Goal: Book appointment/travel/reservation

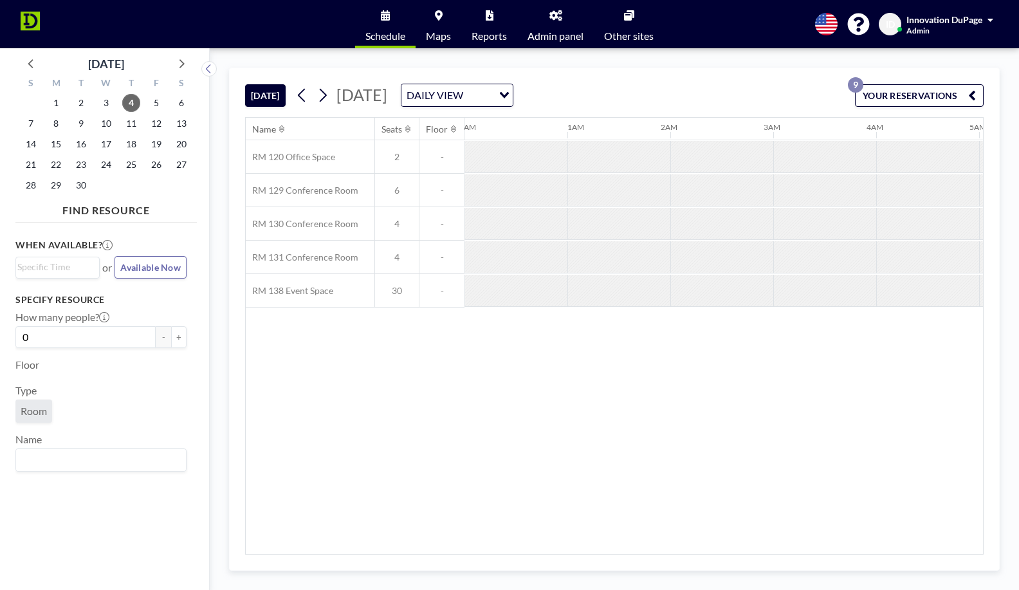
scroll to position [0, 1132]
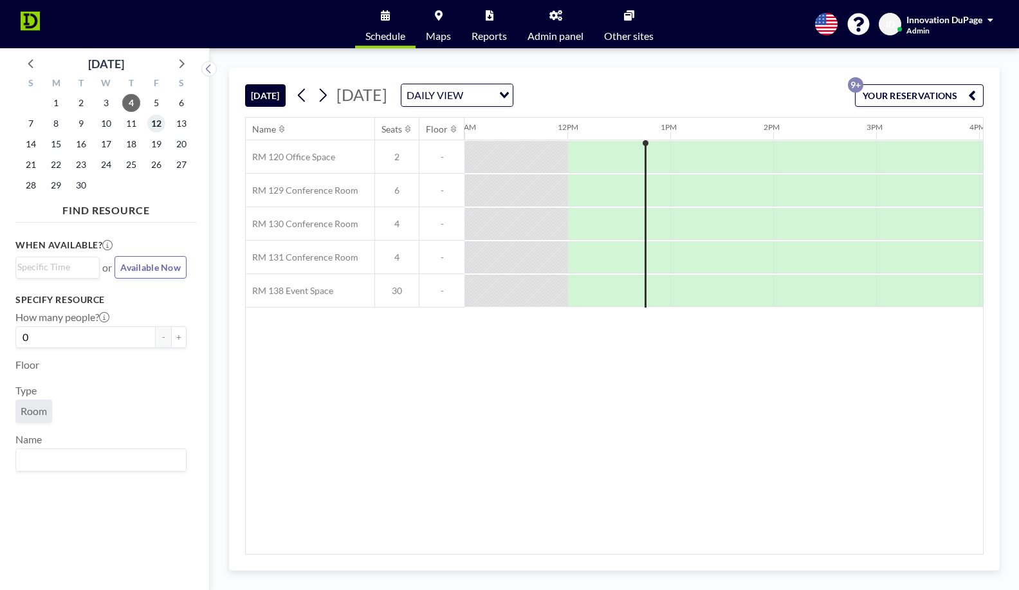
click at [154, 122] on span "12" at bounding box center [156, 124] width 18 height 18
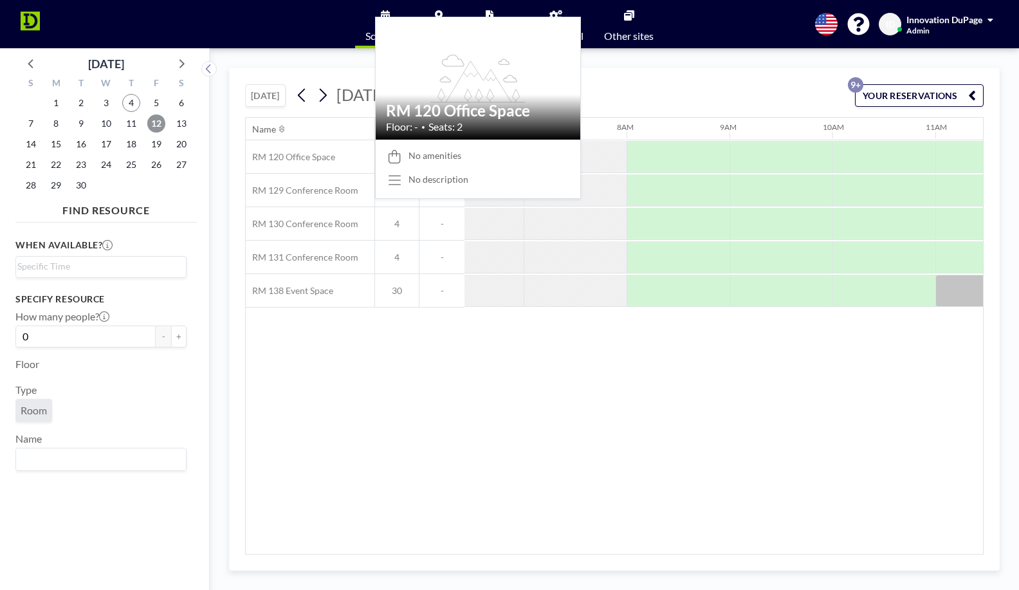
scroll to position [0, 720]
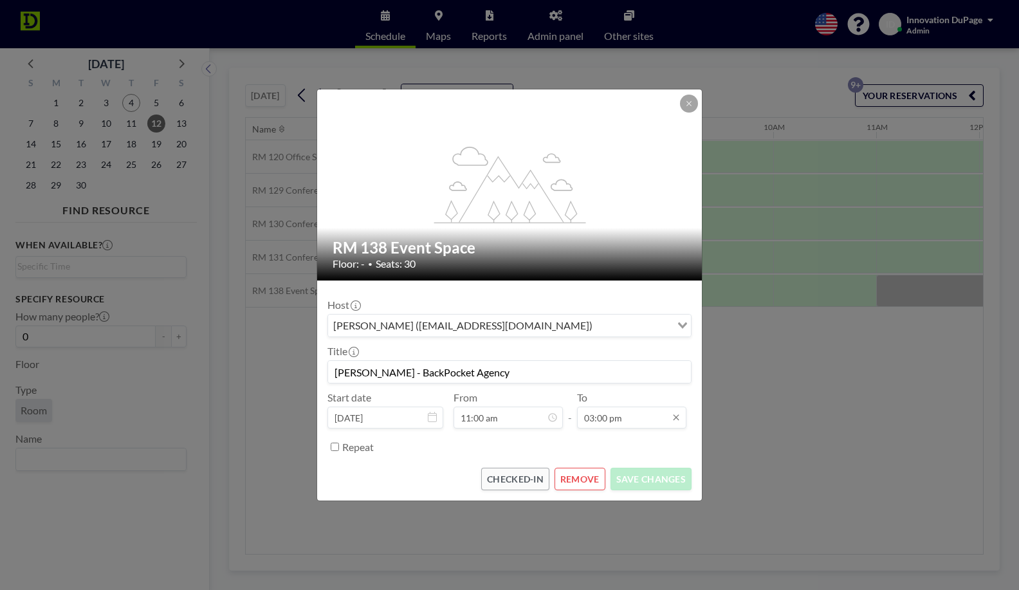
scroll to position [0, 0]
click at [606, 419] on input "03:00 pm" at bounding box center [631, 418] width 109 height 22
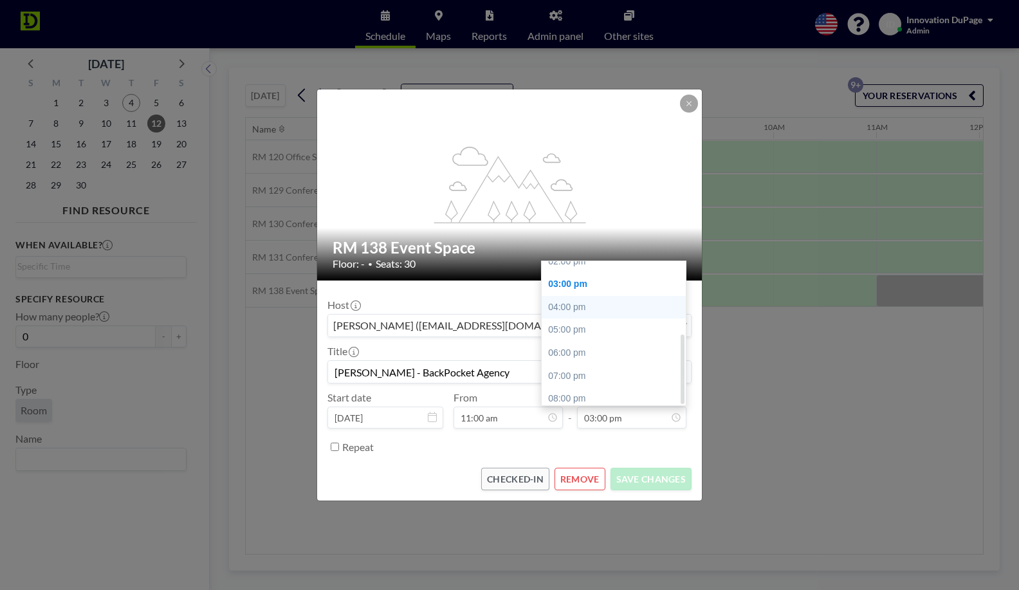
click at [571, 307] on div "04:00 pm" at bounding box center [614, 307] width 144 height 23
click at [601, 417] on input "04:00 pm" at bounding box center [631, 418] width 109 height 22
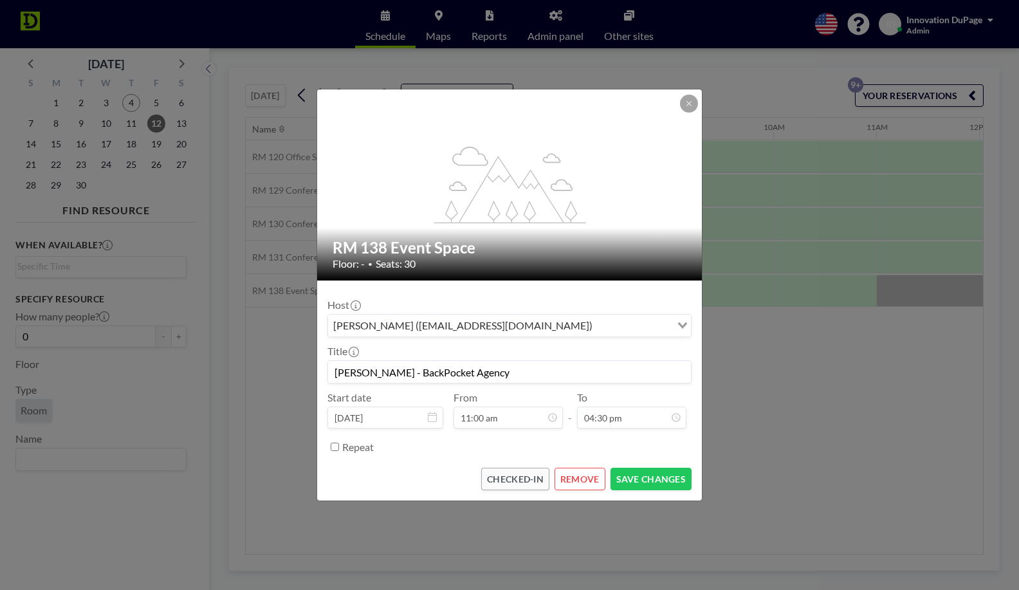
type input "04:30 pm"
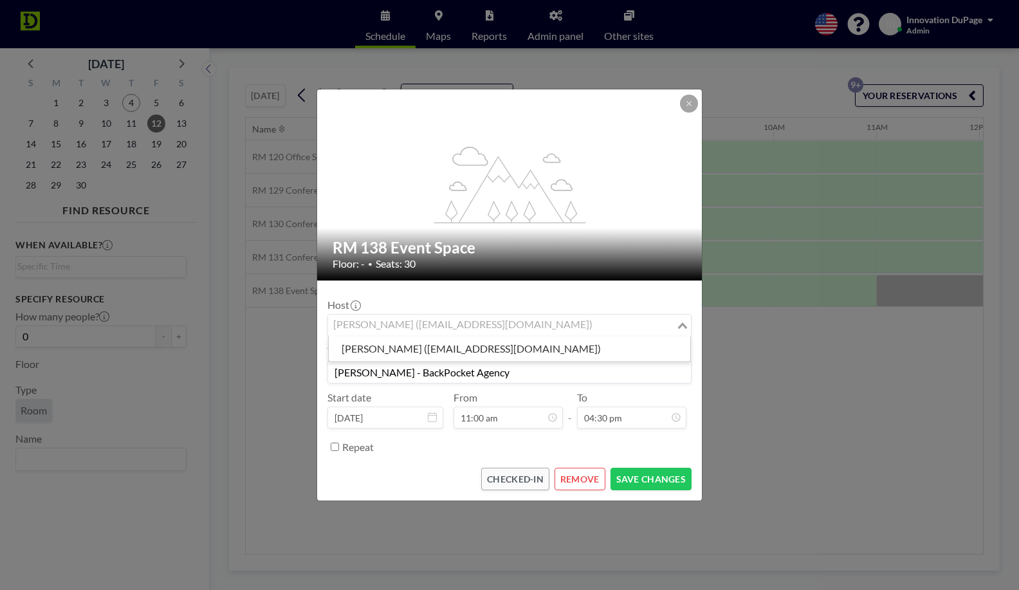
click at [669, 324] on input "Search for option" at bounding box center [501, 325] width 345 height 17
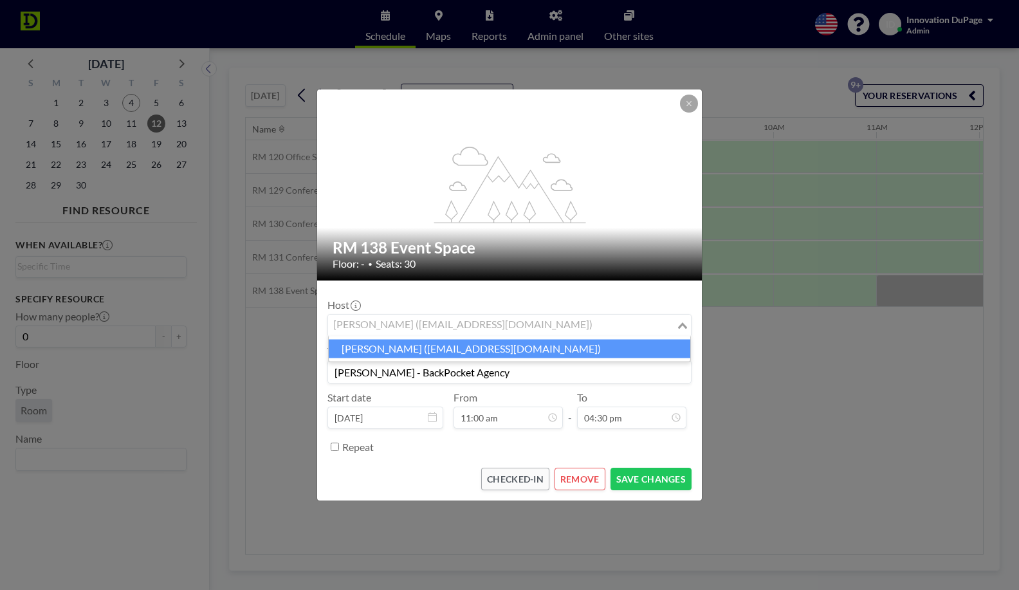
click at [556, 324] on input "Search for option" at bounding box center [501, 325] width 345 height 17
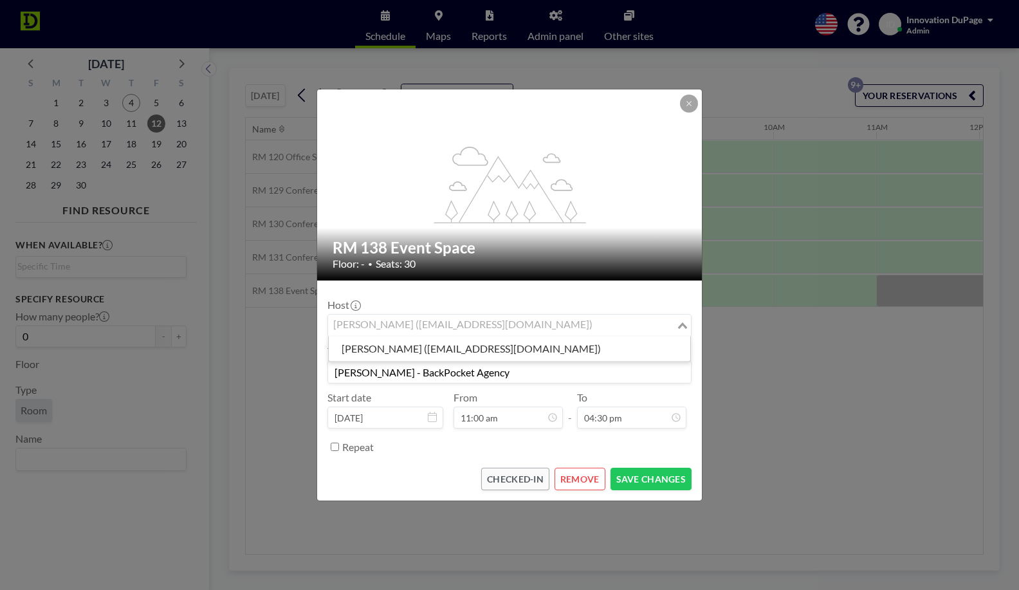
paste input "[EMAIL_ADDRESS][DOMAIN_NAME]"
type input "[EMAIL_ADDRESS][DOMAIN_NAME]"
click at [518, 289] on form "Host [PERSON_NAME] ([EMAIL_ADDRESS][DOMAIN_NAME]) Loading... Title [PERSON_NAME…" at bounding box center [509, 390] width 385 height 220
click at [514, 325] on div "[PERSON_NAME] ([EMAIL_ADDRESS][DOMAIN_NAME])" at bounding box center [502, 324] width 348 height 19
paste input "[EMAIL_ADDRESS][DOMAIN_NAME]"
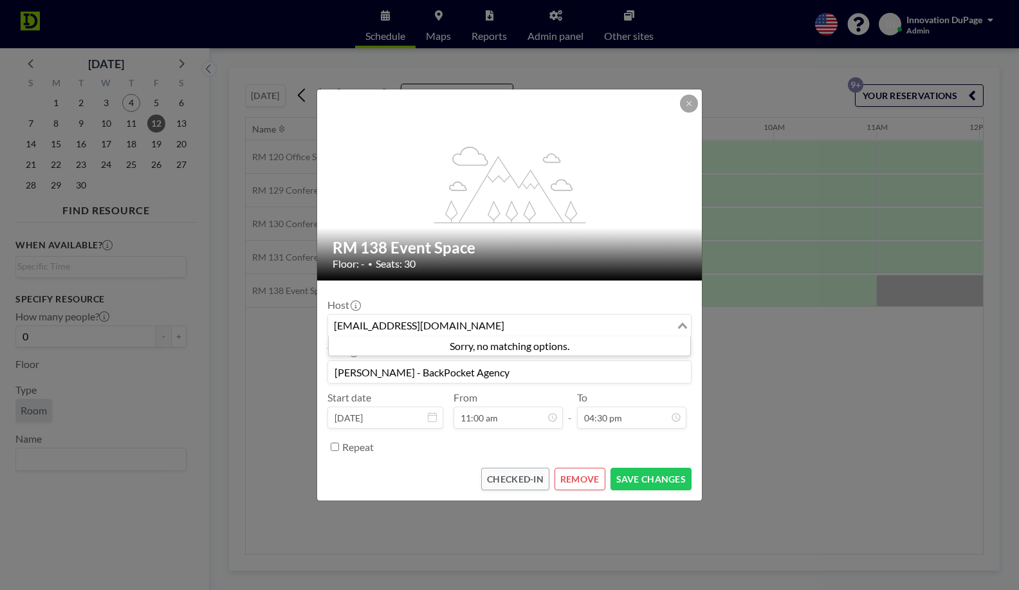
type input "[EMAIL_ADDRESS][DOMAIN_NAME]"
click at [632, 454] on div "Repeat" at bounding box center [516, 446] width 349 height 21
click at [679, 324] on icon "Search for option" at bounding box center [682, 325] width 9 height 6
click at [651, 313] on div "Host [PERSON_NAME] ([EMAIL_ADDRESS][DOMAIN_NAME]) Loading..." at bounding box center [509, 317] width 364 height 39
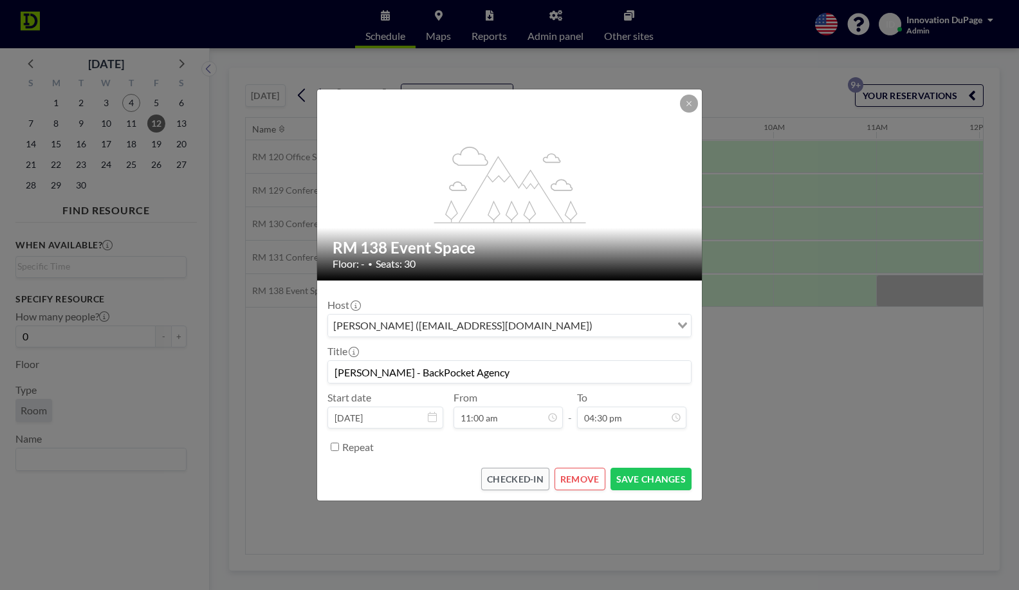
click at [580, 481] on button "REMOVE" at bounding box center [580, 479] width 51 height 23
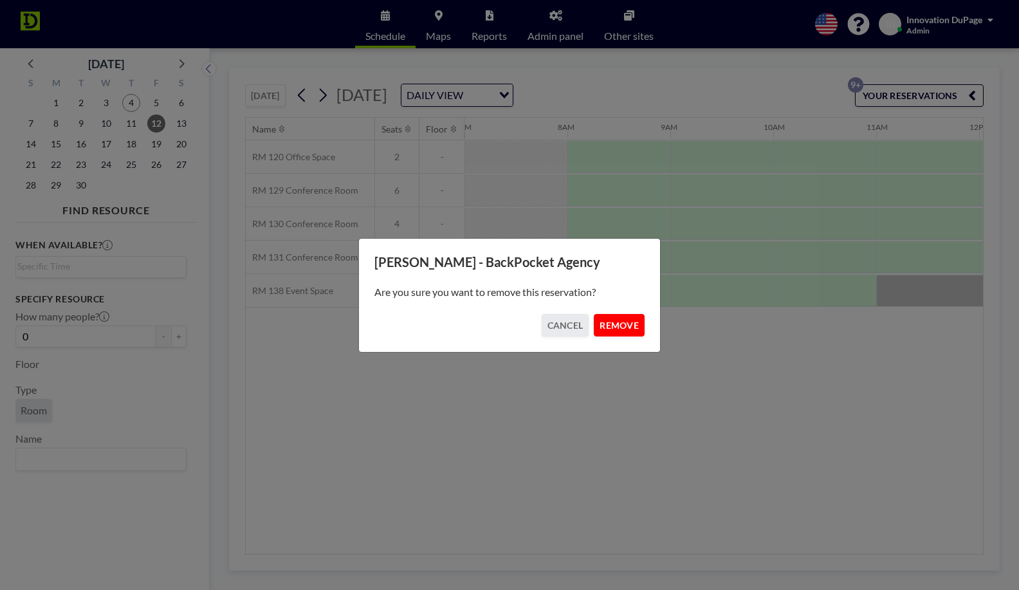
click at [636, 331] on button "REMOVE" at bounding box center [619, 325] width 51 height 23
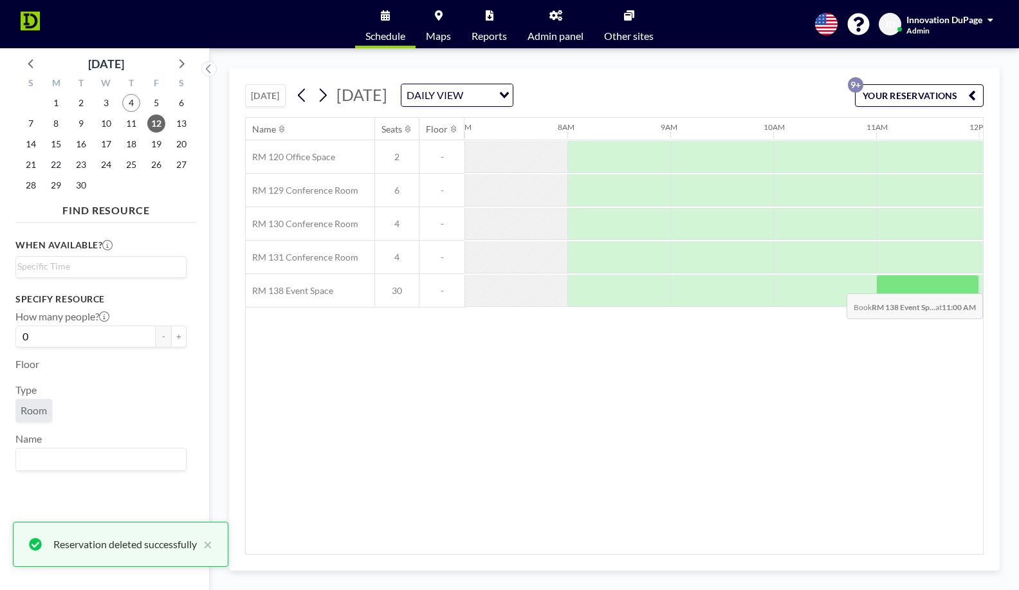
click at [903, 284] on div at bounding box center [927, 291] width 103 height 32
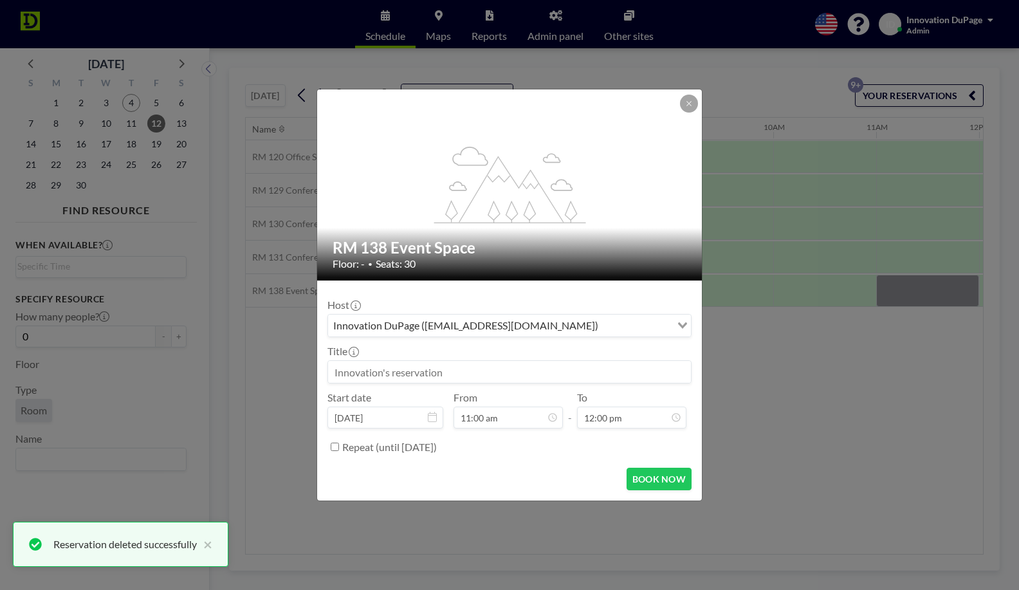
click at [457, 376] on input at bounding box center [509, 372] width 363 height 22
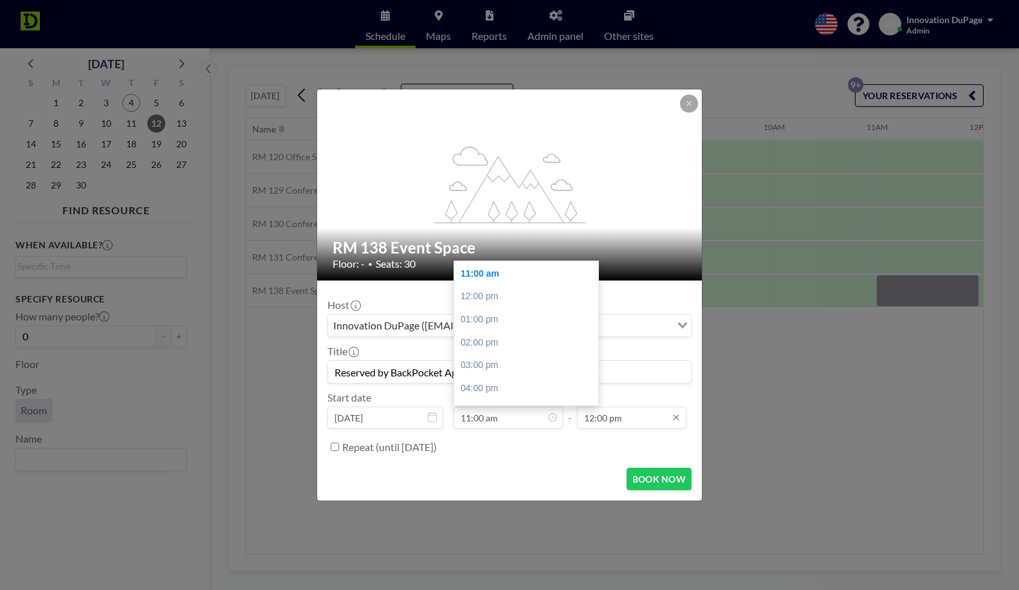
scroll to position [90, 0]
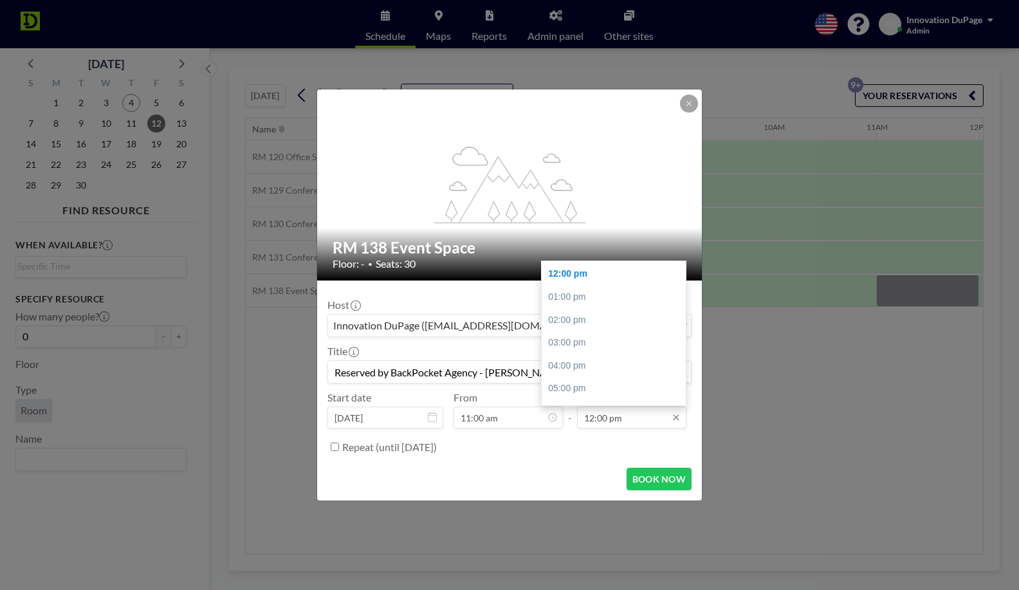
type input "Reserved by BackPocket Agency - [PERSON_NAME]"
click at [628, 425] on input "12:00 pm" at bounding box center [631, 418] width 109 height 22
click at [576, 340] on div "03:00 pm" at bounding box center [614, 342] width 144 height 23
click at [600, 413] on input "03:00 pm" at bounding box center [631, 418] width 109 height 22
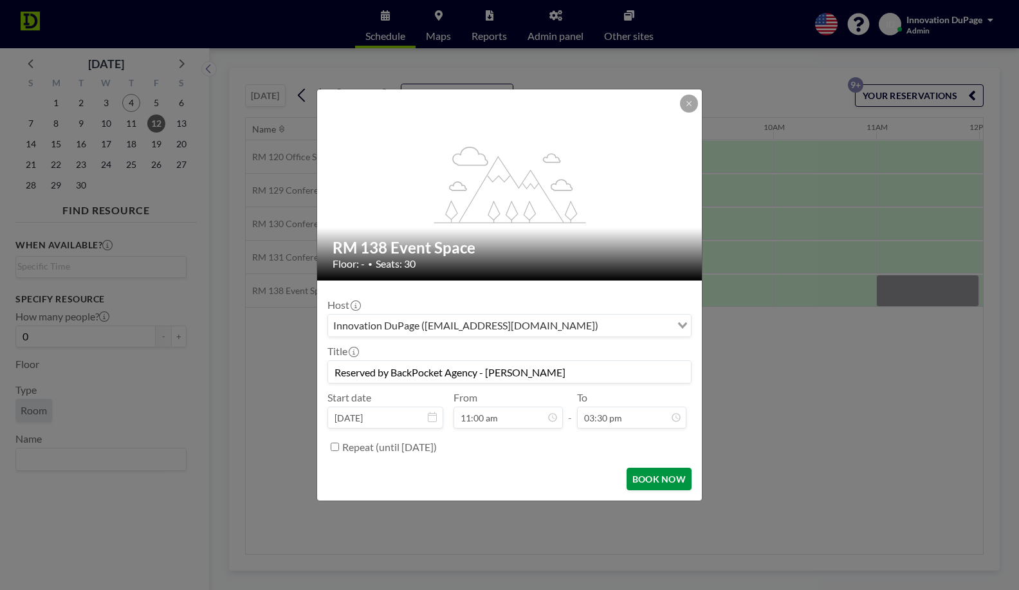
type input "03:30 pm"
click at [665, 482] on button "BOOK NOW" at bounding box center [659, 479] width 65 height 23
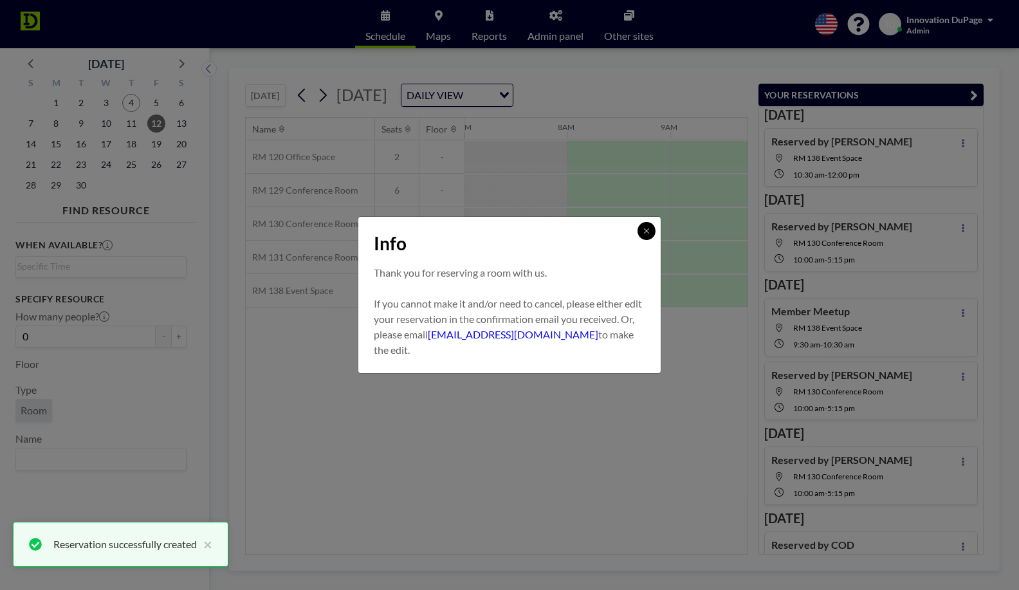
click at [648, 235] on button at bounding box center [646, 231] width 18 height 18
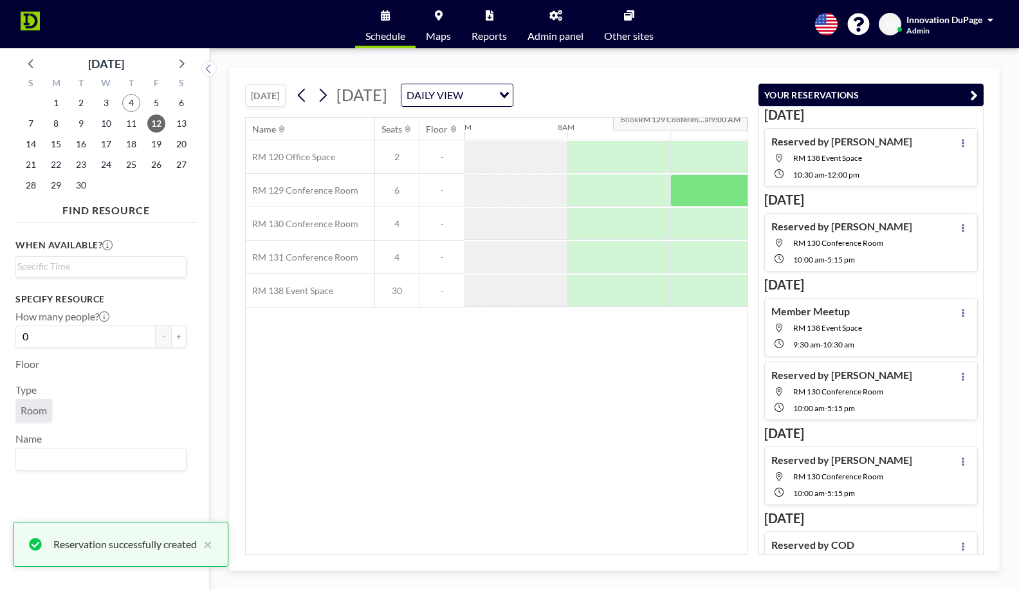
click at [974, 96] on icon "button" at bounding box center [974, 94] width 8 height 15
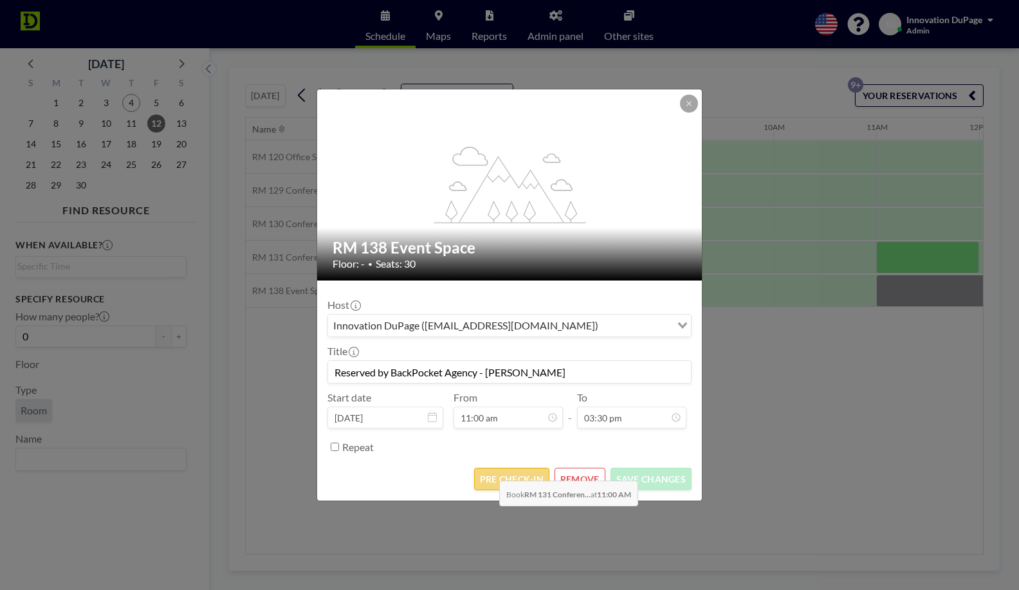
click at [489, 475] on button "PRE CHECK-IN" at bounding box center [511, 479] width 75 height 23
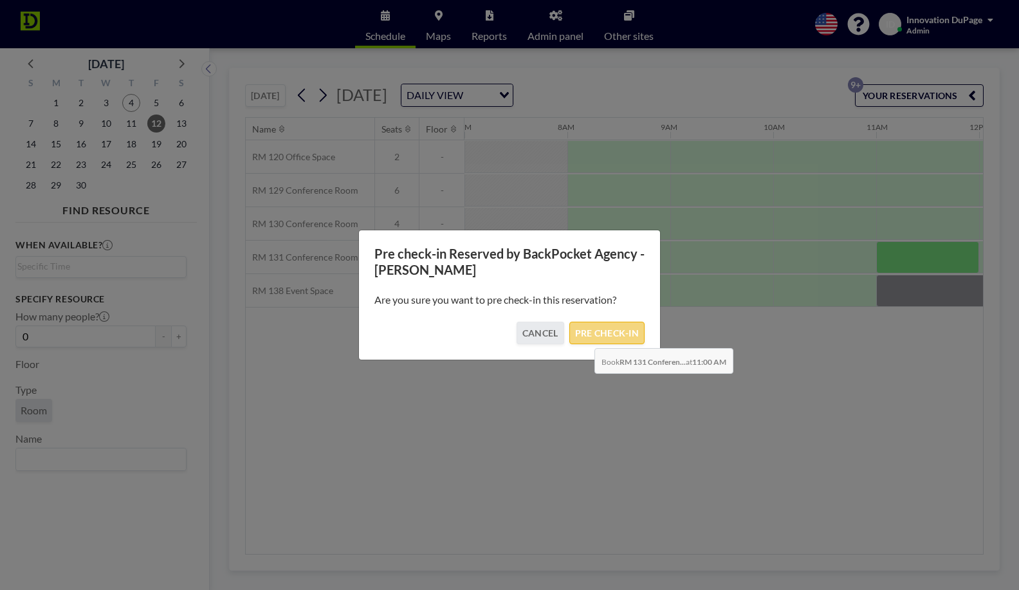
click at [584, 338] on button "PRE CHECK-IN" at bounding box center [606, 333] width 75 height 23
